Goal: Task Accomplishment & Management: Manage account settings

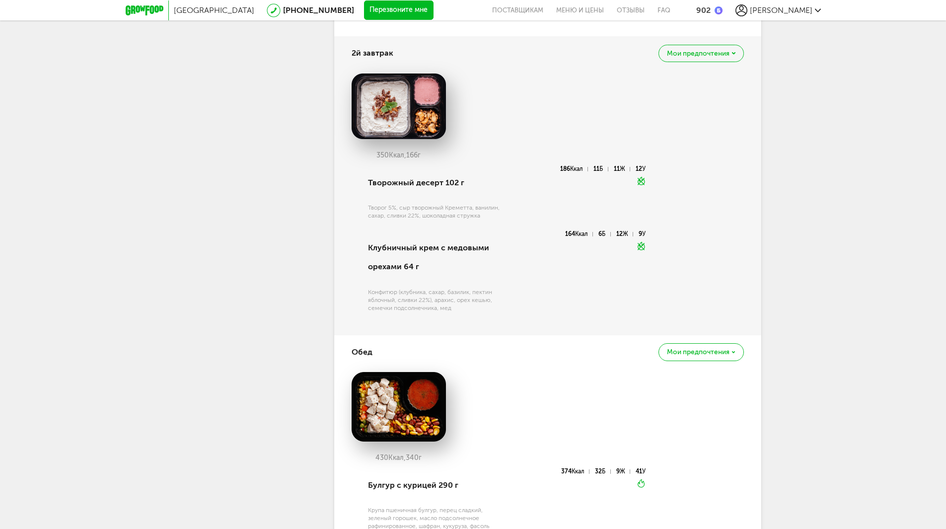
scroll to position [546, 0]
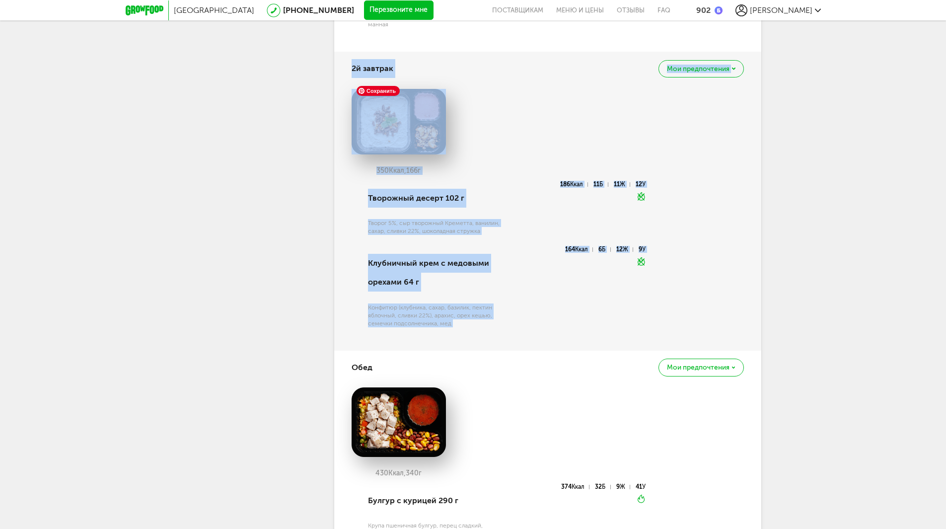
drag, startPoint x: 342, startPoint y: 62, endPoint x: 771, endPoint y: 325, distance: 502.7
click at [776, 329] on div "Москва [PHONE_NUMBER] Перезвоните мне поставщикам Меню и цены Отзывы FAQ 902 [P…" at bounding box center [473, 471] width 946 height 2035
click at [847, 257] on div "Москва [PHONE_NUMBER] Перезвоните мне поставщикам Меню и цены Отзывы FAQ 902 [P…" at bounding box center [473, 471] width 946 height 2035
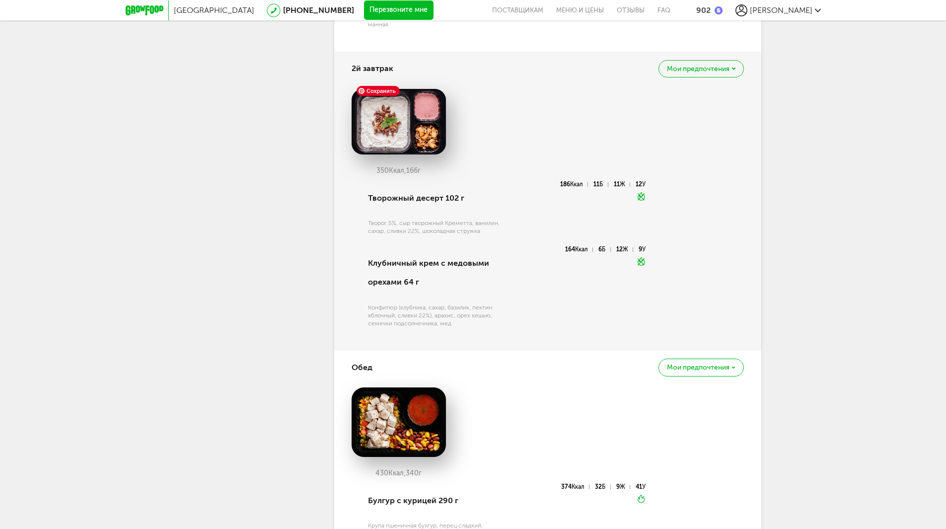
click at [382, 118] on img at bounding box center [399, 122] width 94 height 66
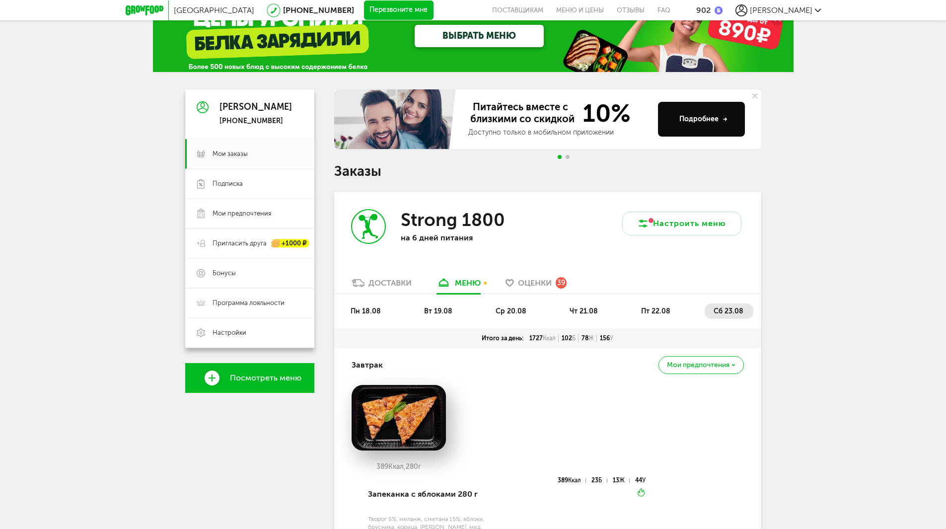
scroll to position [0, 0]
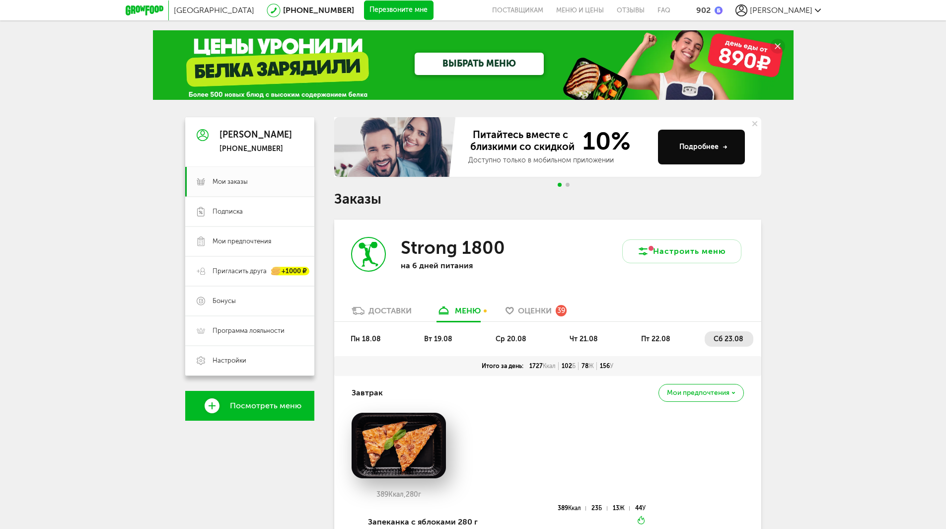
click at [804, 10] on span "[PERSON_NAME]" at bounding box center [781, 9] width 63 height 9
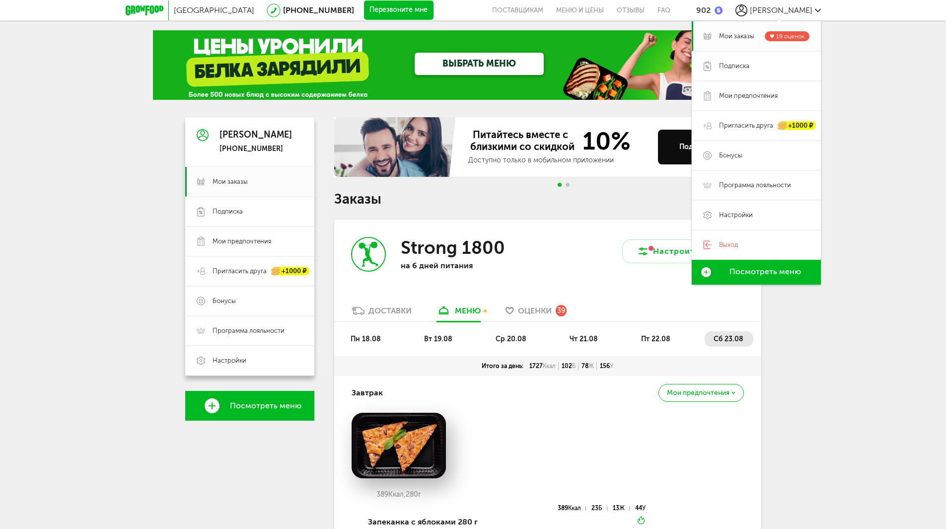
click at [743, 34] on span "Мои заказы" at bounding box center [736, 36] width 35 height 9
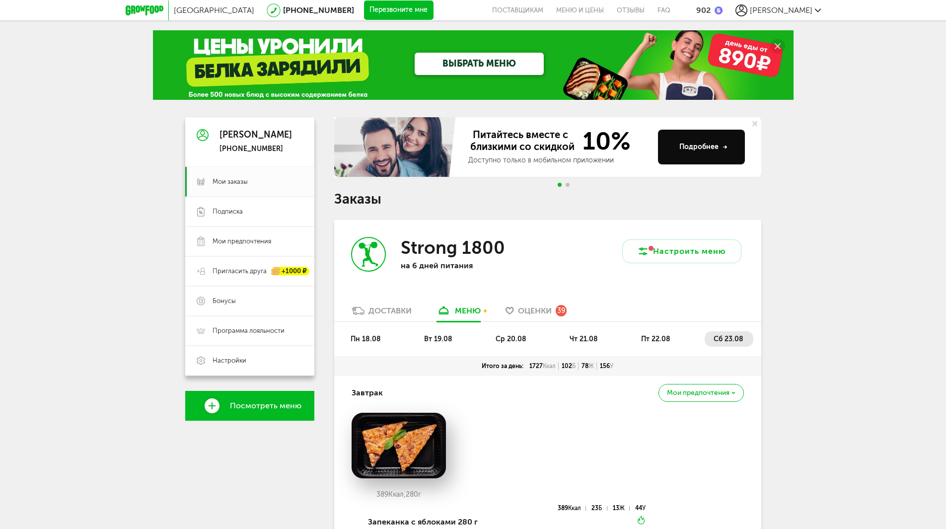
click at [466, 313] on div "меню" at bounding box center [468, 310] width 26 height 9
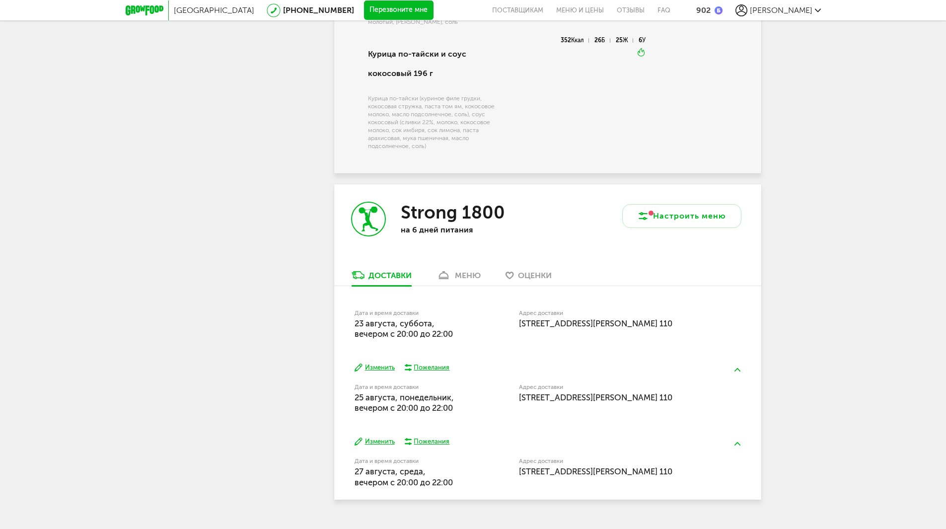
scroll to position [1498, 0]
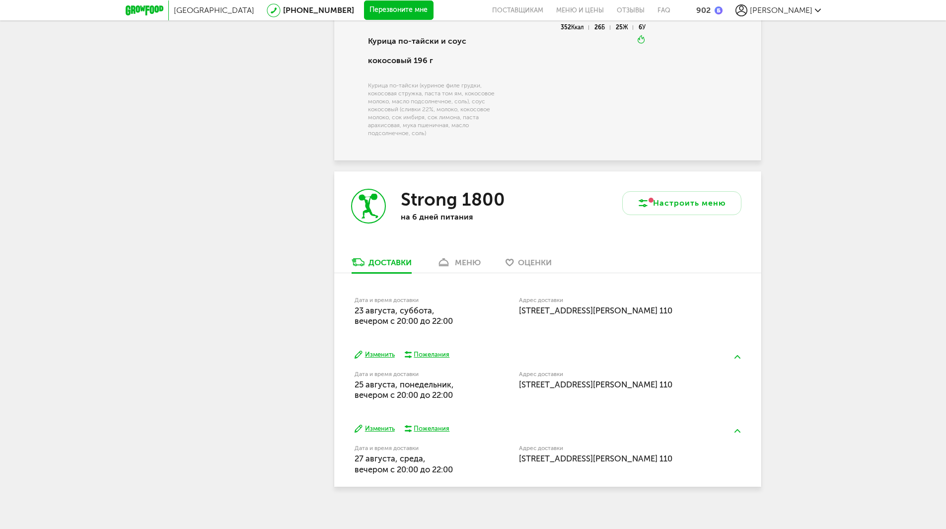
click at [465, 258] on div "меню" at bounding box center [468, 262] width 26 height 9
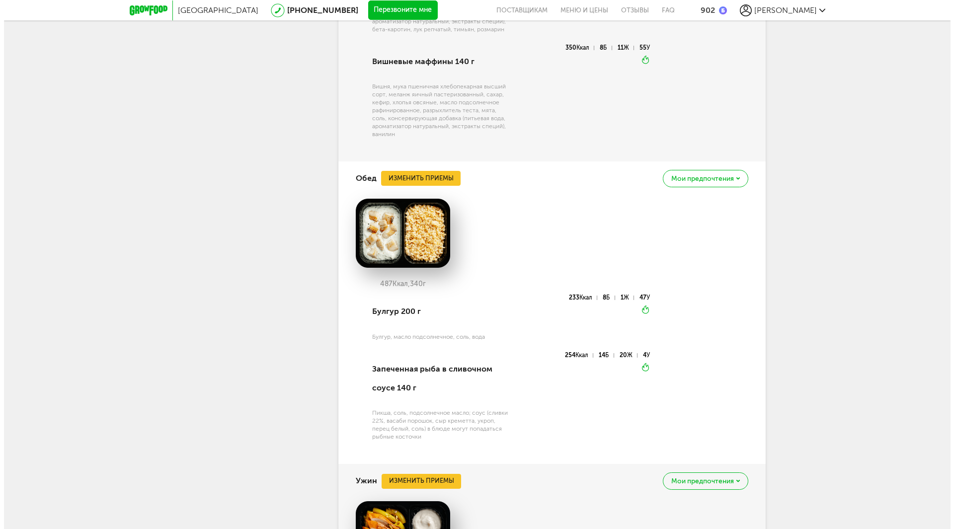
scroll to position [2551, 0]
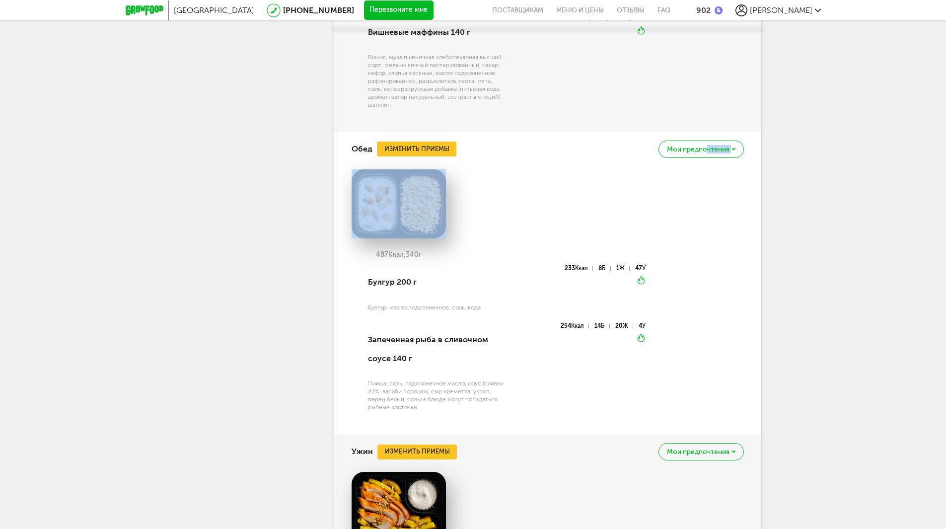
drag, startPoint x: 707, startPoint y: 144, endPoint x: 576, endPoint y: 175, distance: 134.5
click at [565, 187] on div "Обед Изменить приемы Мои предпочтения 487 Ккал, 340 г Булгур 200 г Булгур, масл…" at bounding box center [547, 283] width 427 height 303
click at [430, 142] on button "Изменить приемы" at bounding box center [416, 149] width 79 height 15
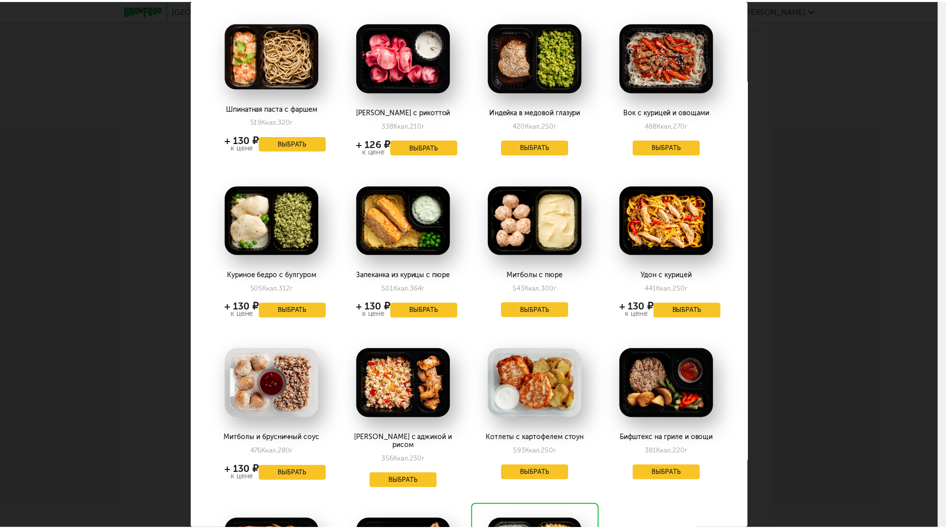
scroll to position [50, 0]
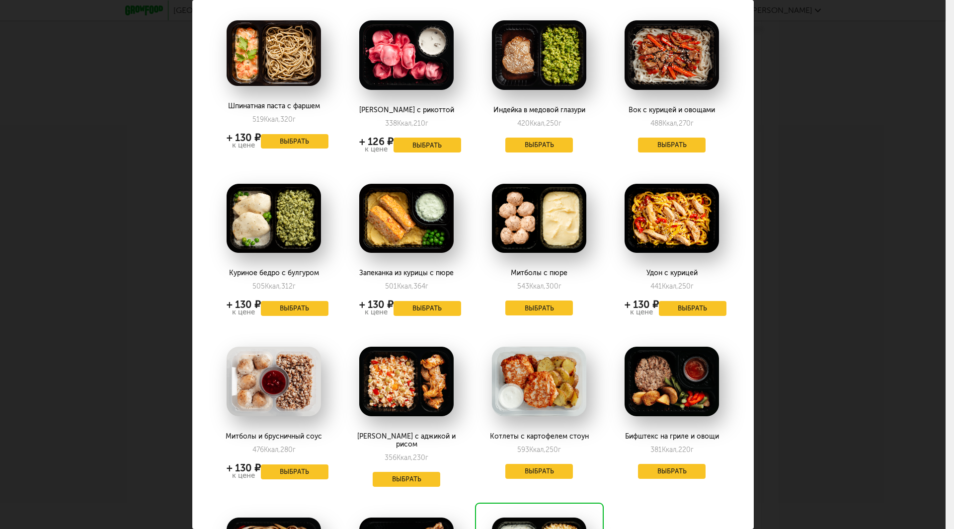
click at [917, 117] on div "Выберите обеды на [DATE] 28.08 Шпинатная паста с фаршем 519 Ккал, 320 г + 130 ₽…" at bounding box center [472, 264] width 945 height 529
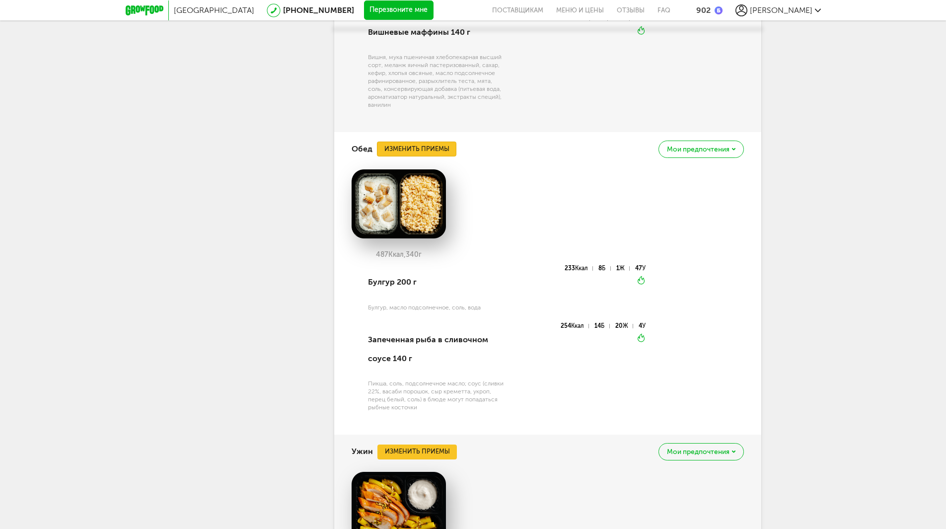
click at [432, 145] on button "Изменить приемы" at bounding box center [416, 149] width 79 height 15
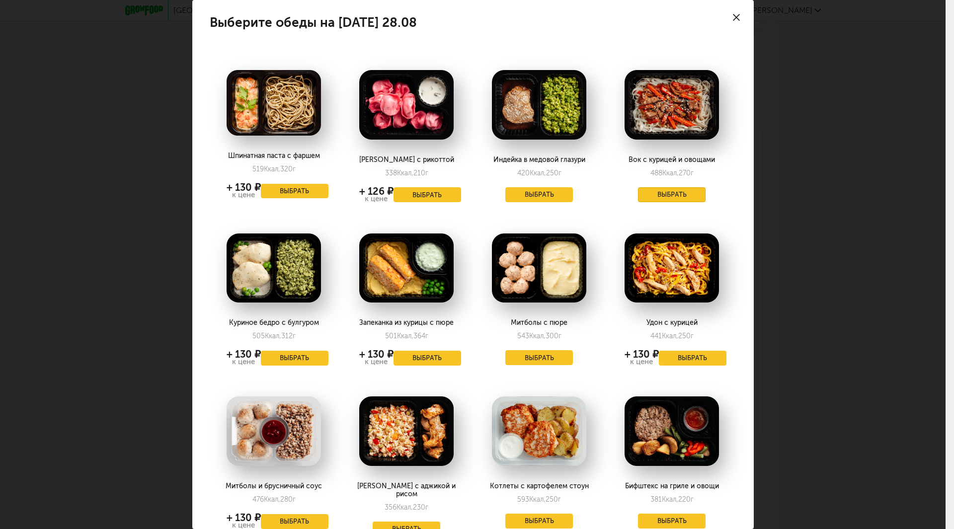
click at [667, 194] on button "Выбрать" at bounding box center [672, 194] width 68 height 15
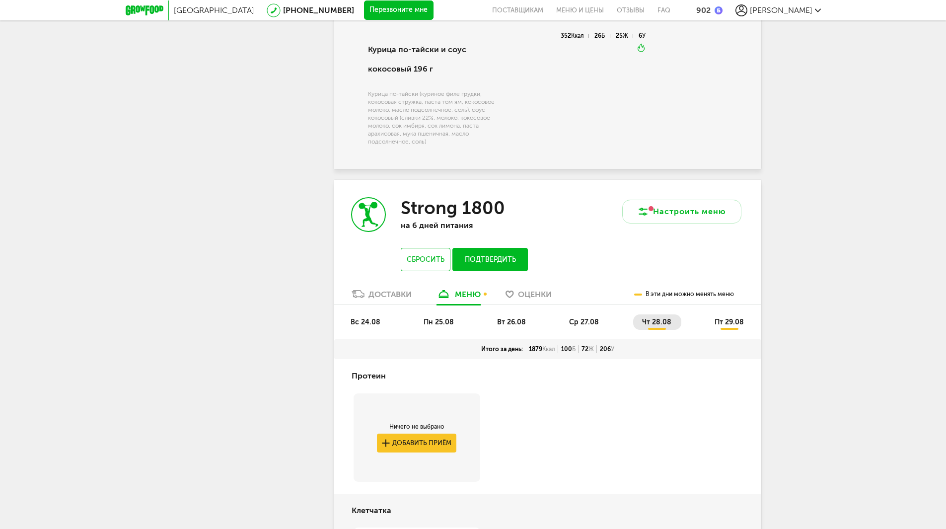
scroll to position [1492, 0]
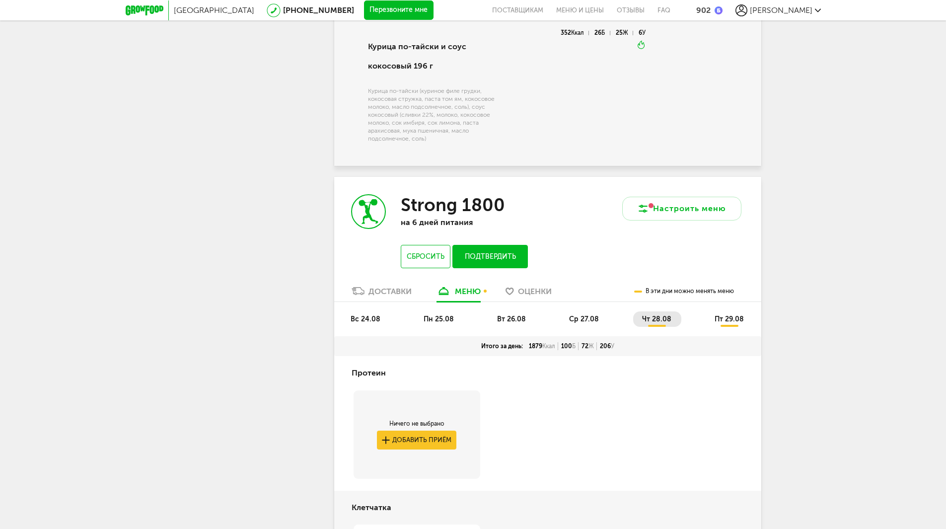
click at [724, 315] on span "пт 29.08" at bounding box center [729, 319] width 29 height 8
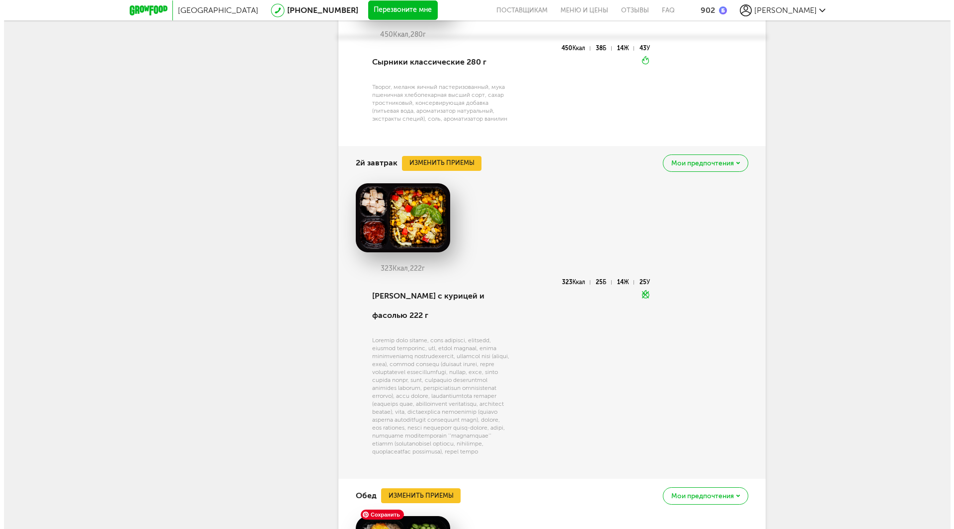
scroll to position [2188, 0]
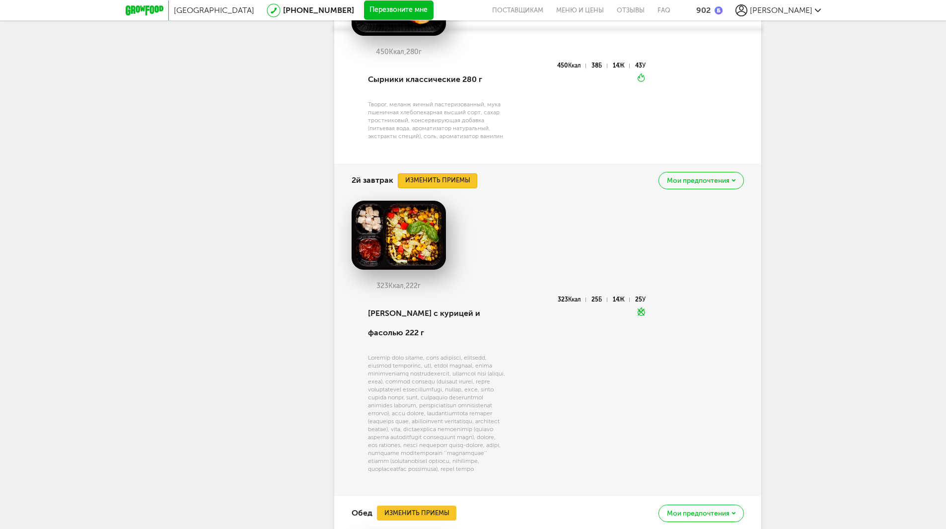
click at [459, 173] on button "Изменить приемы" at bounding box center [437, 180] width 79 height 15
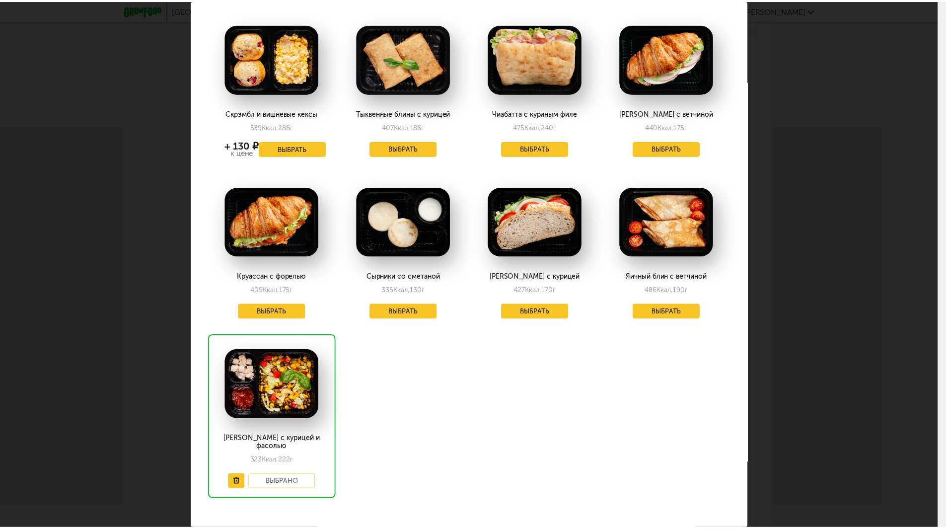
scroll to position [50, 0]
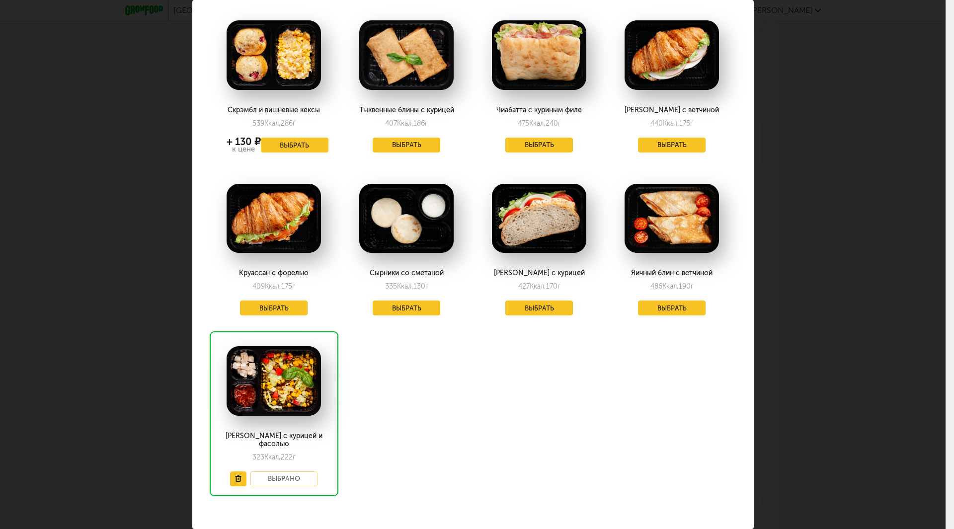
click at [940, 275] on div "Выберите 2й завтрак на [DATE] 29.08 Скрэмбл и вишневые кексы 539 Ккал, 286 г + …" at bounding box center [477, 264] width 954 height 529
click at [894, 285] on div "Выберите 2й завтрак на [DATE] 29.08 Скрэмбл и вишневые кексы 539 Ккал, 286 г + …" at bounding box center [472, 264] width 945 height 529
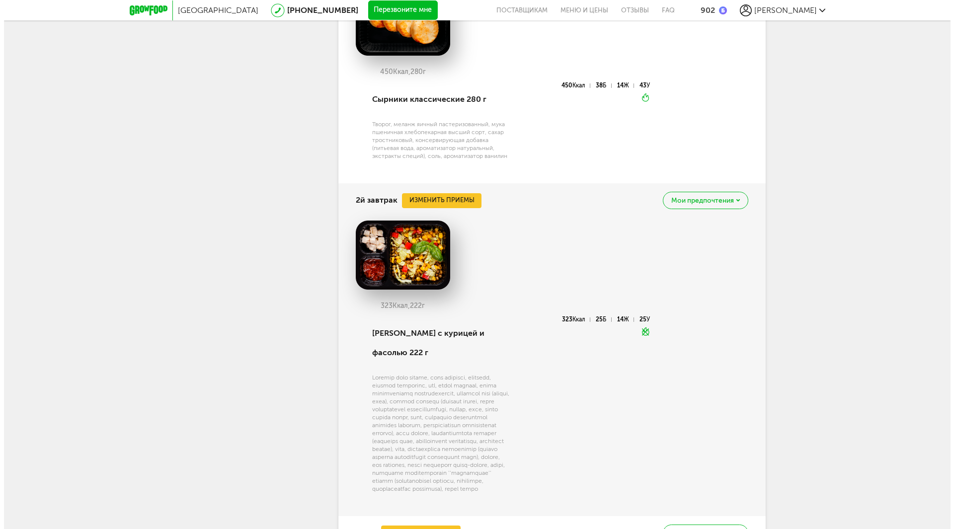
scroll to position [2188, 0]
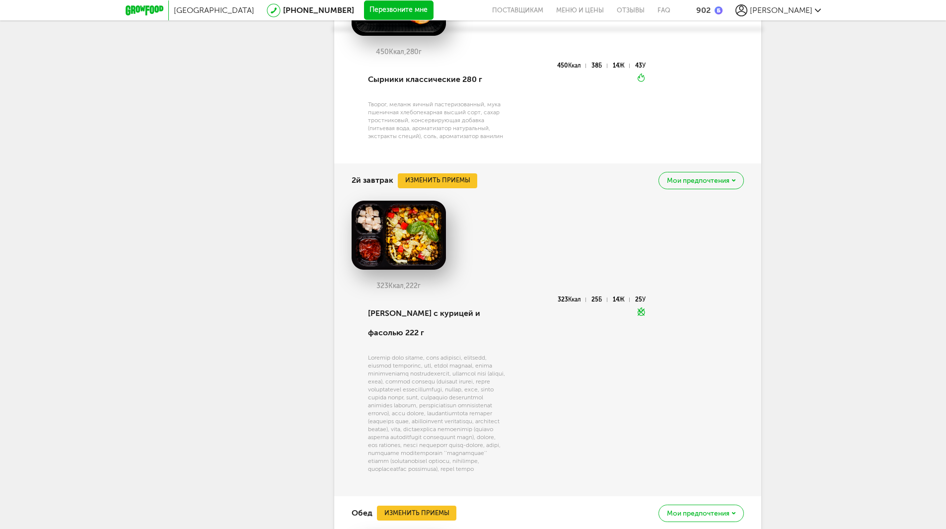
click at [723, 177] on span "Мои предпочтения" at bounding box center [698, 180] width 63 height 7
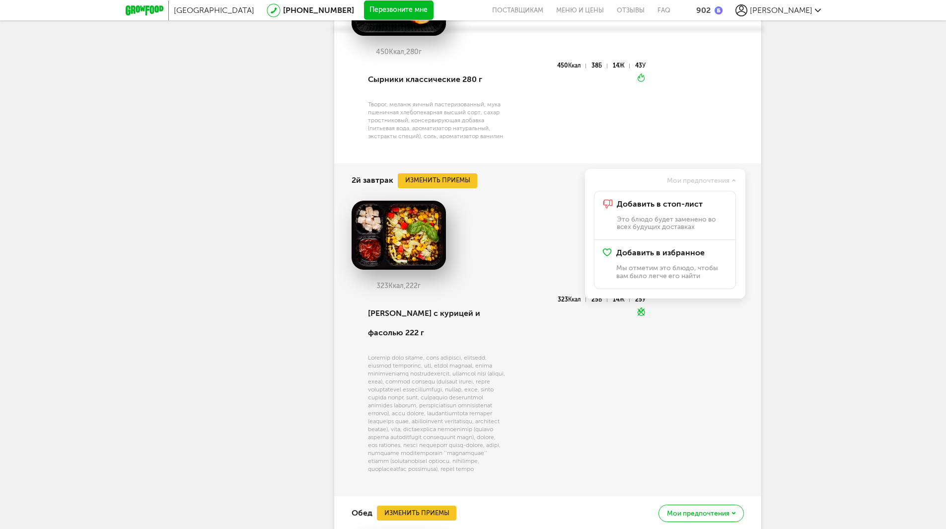
click at [437, 222] on img at bounding box center [399, 236] width 94 height 70
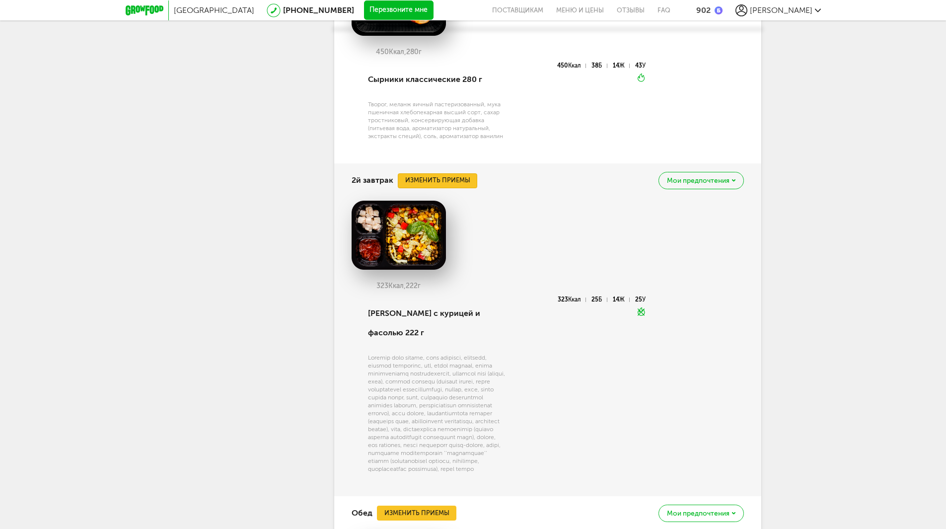
click at [457, 176] on button "Изменить приемы" at bounding box center [437, 180] width 79 height 15
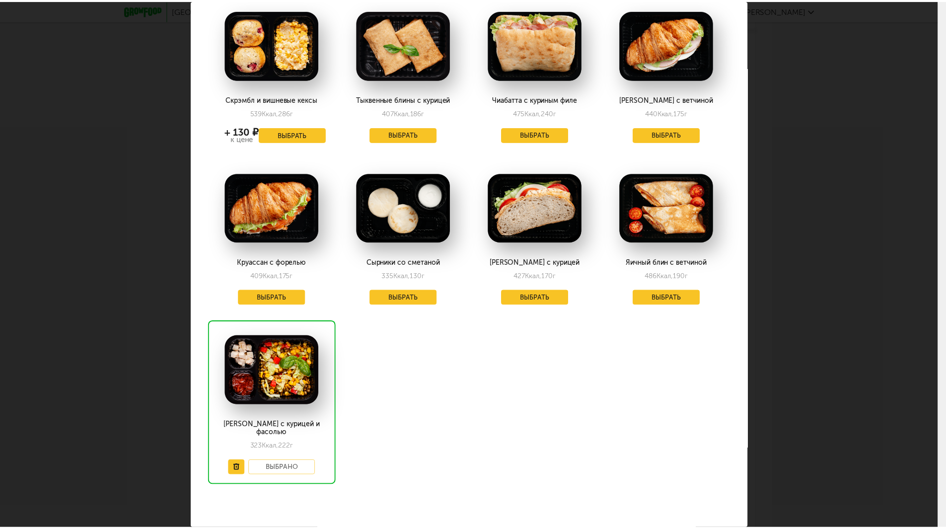
scroll to position [58, 0]
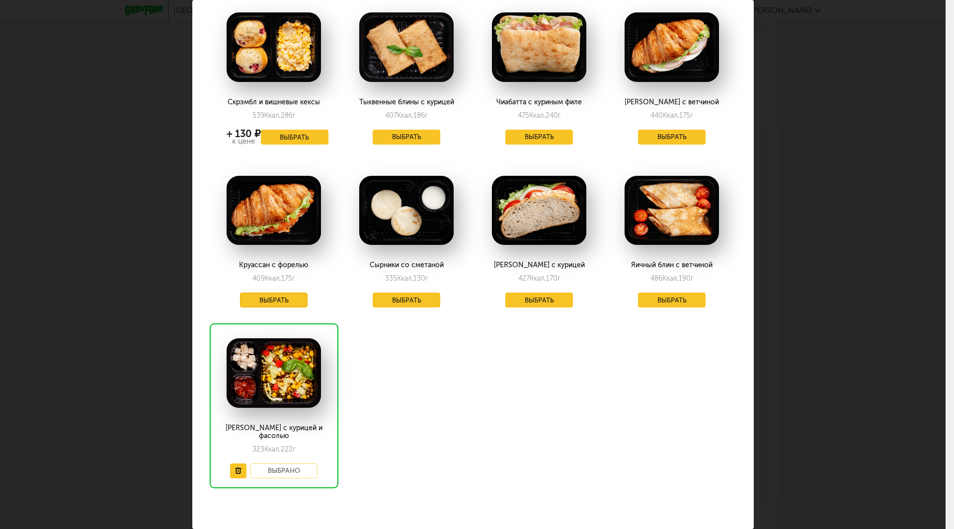
click at [277, 297] on button "Выбрать" at bounding box center [274, 300] width 68 height 15
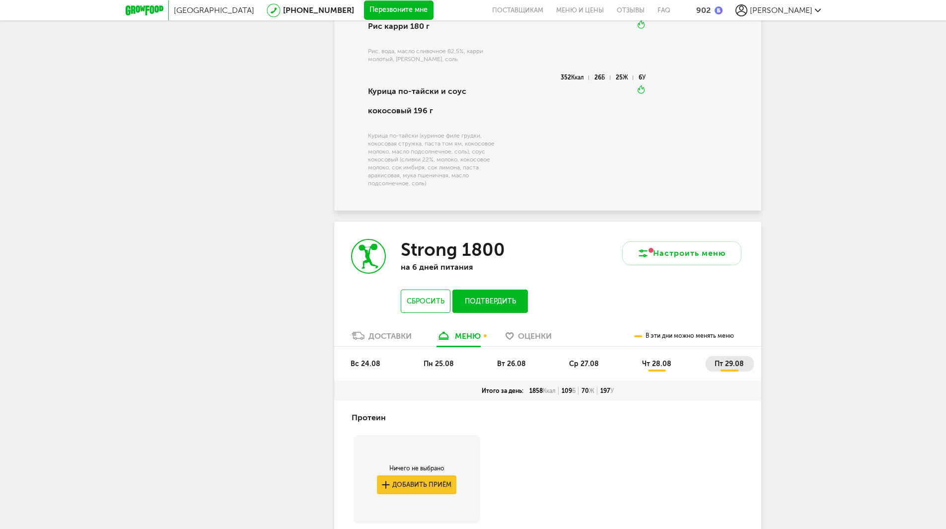
scroll to position [1443, 0]
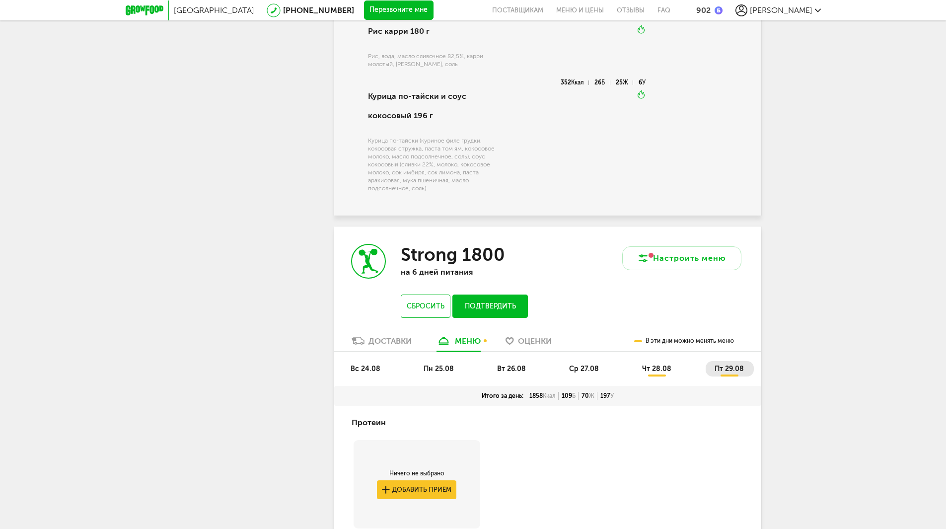
click at [730, 365] on span "пт 29.08" at bounding box center [729, 369] width 29 height 8
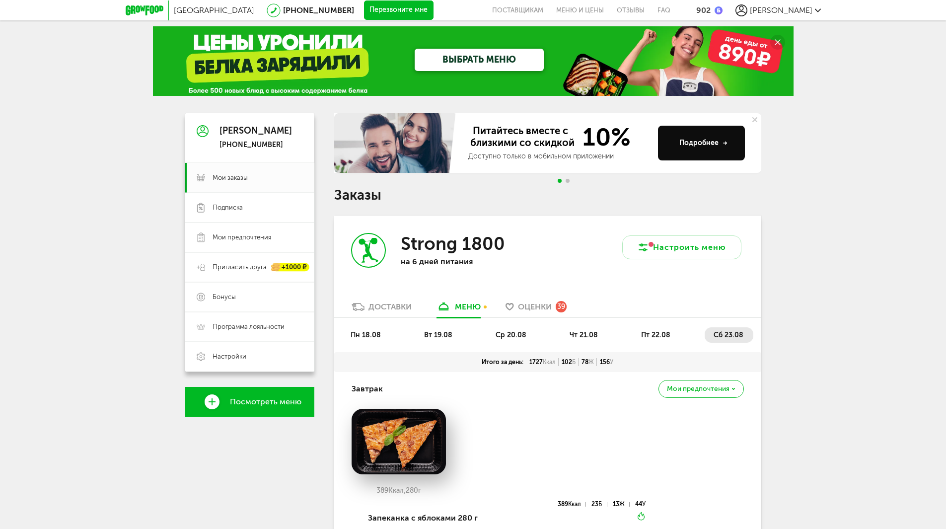
scroll to position [0, 0]
